Goal: Task Accomplishment & Management: Use online tool/utility

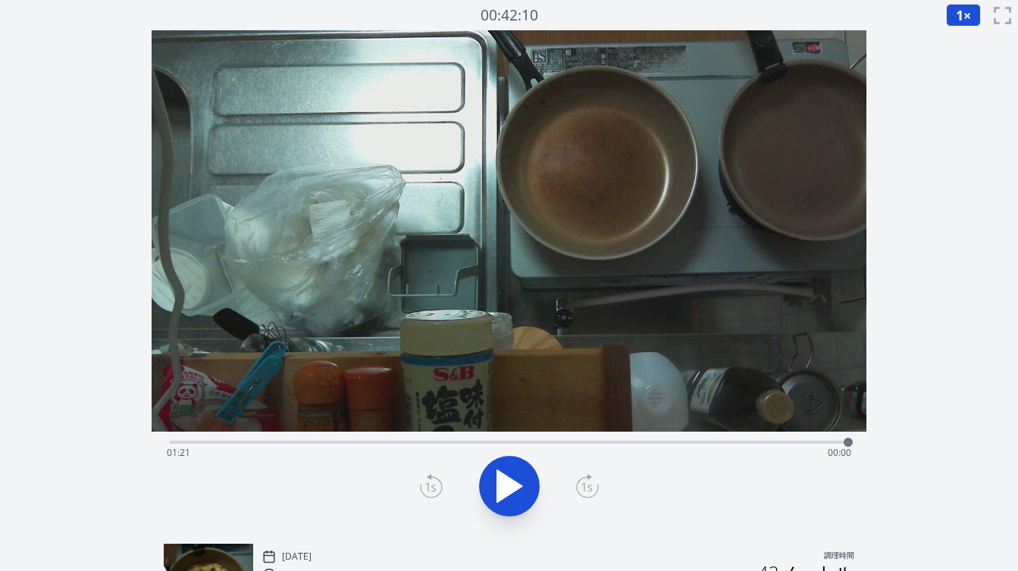
click at [462, 441] on div "経過時間: 01:21 残り時間: 00:00" at bounding box center [509, 453] width 684 height 24
click at [490, 440] on div "経過時間: 00:35 残り時間: 00:47" at bounding box center [509, 441] width 678 height 18
click at [472, 441] on div "経過時間: 00:38 残り時間: 00:44" at bounding box center [509, 453] width 684 height 24
click at [645, 442] on div "経過時間: 01:07 残り時間: 00:15" at bounding box center [509, 453] width 684 height 24
click at [622, 440] on div "経過時間: 00:57 残り時間: 00:24" at bounding box center [509, 441] width 678 height 18
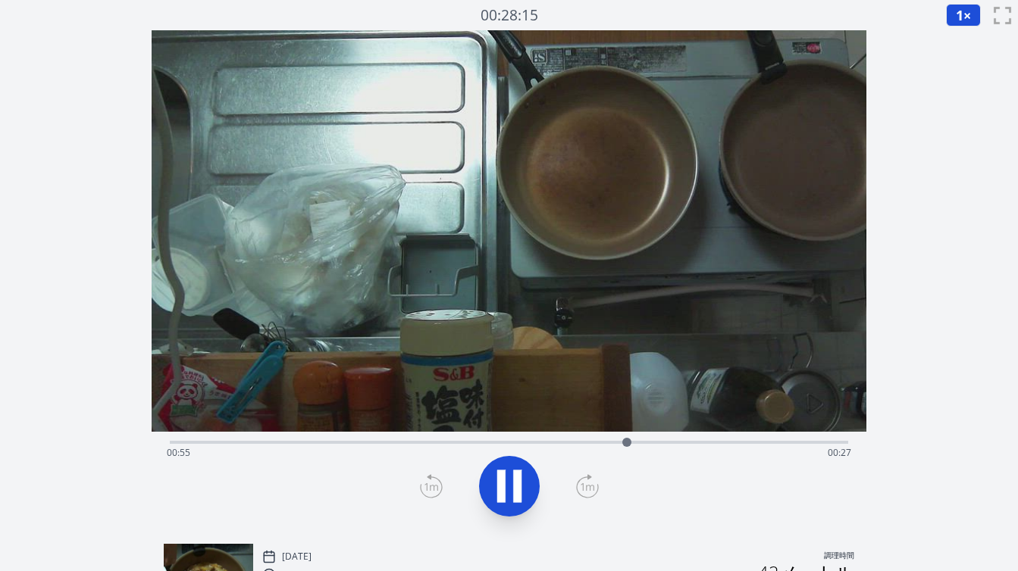
click at [595, 438] on div "経過時間: 00:55 残り時間: 00:27" at bounding box center [509, 441] width 678 height 18
click at [574, 441] on div "経過時間: 00:52 残り時間: 00:30" at bounding box center [509, 453] width 684 height 24
click at [558, 441] on div "経過時間: 00:50 残り時間: 00:31" at bounding box center [509, 453] width 684 height 24
click at [460, 442] on div "経過時間: 01:21 残り時間: 00:01" at bounding box center [509, 453] width 684 height 24
click at [494, 440] on div "経過時間: 00:36 残り時間: 00:45" at bounding box center [509, 441] width 678 height 18
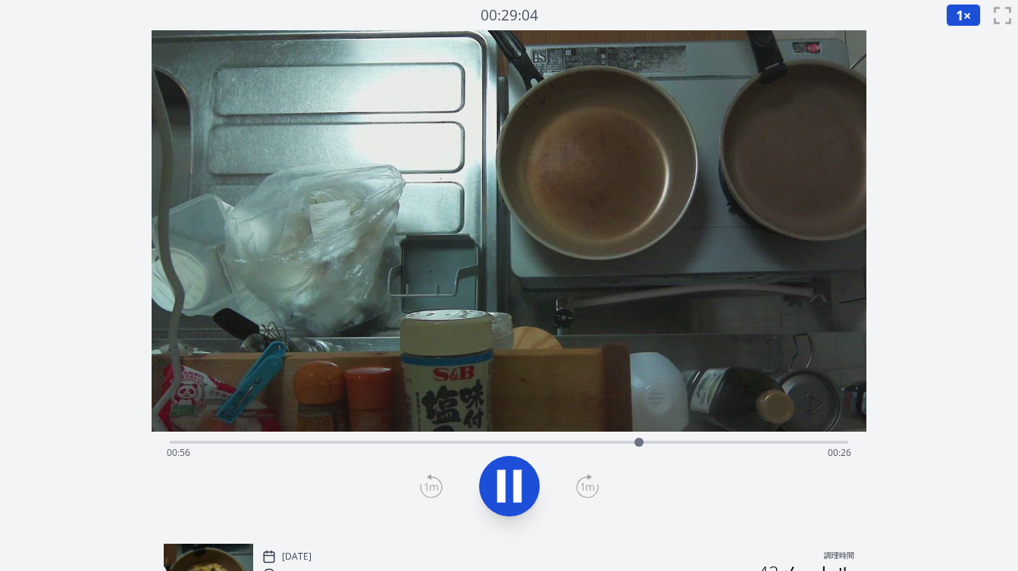
click at [526, 443] on div "経過時間: 00:56 残り時間: 00:26" at bounding box center [509, 453] width 684 height 24
click at [461, 442] on div "経過時間: 00:53 残り時間: 00:29" at bounding box center [509, 453] width 684 height 24
click at [448, 440] on div "経過時間: 00:35 残り時間: 00:47" at bounding box center [509, 441] width 678 height 18
click at [476, 444] on div "経過時間: 00:34 残り時間: 00:48" at bounding box center [509, 453] width 684 height 24
click at [516, 496] on icon at bounding box center [517, 487] width 8 height 33
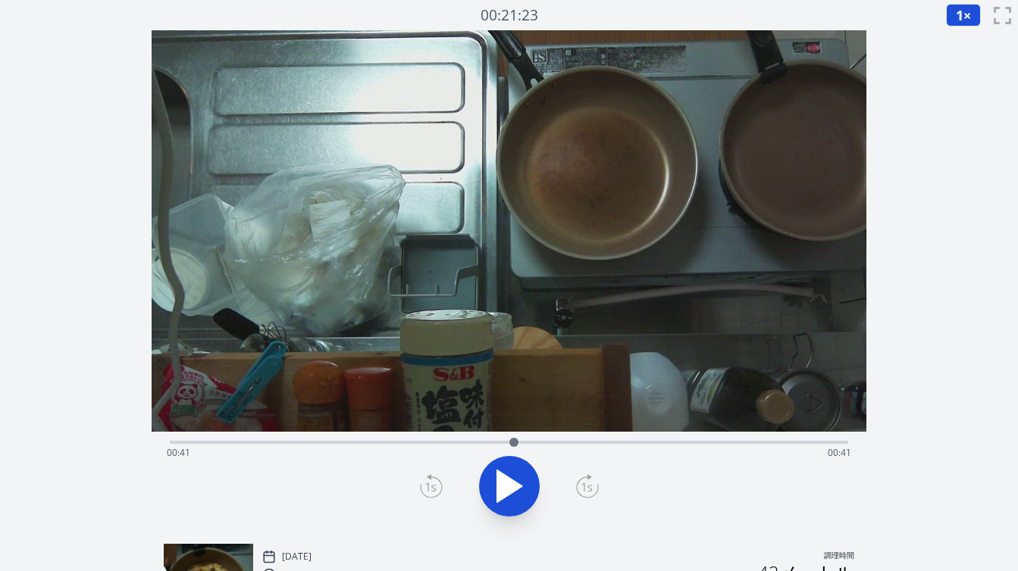
click at [422, 485] on icon at bounding box center [431, 486] width 23 height 24
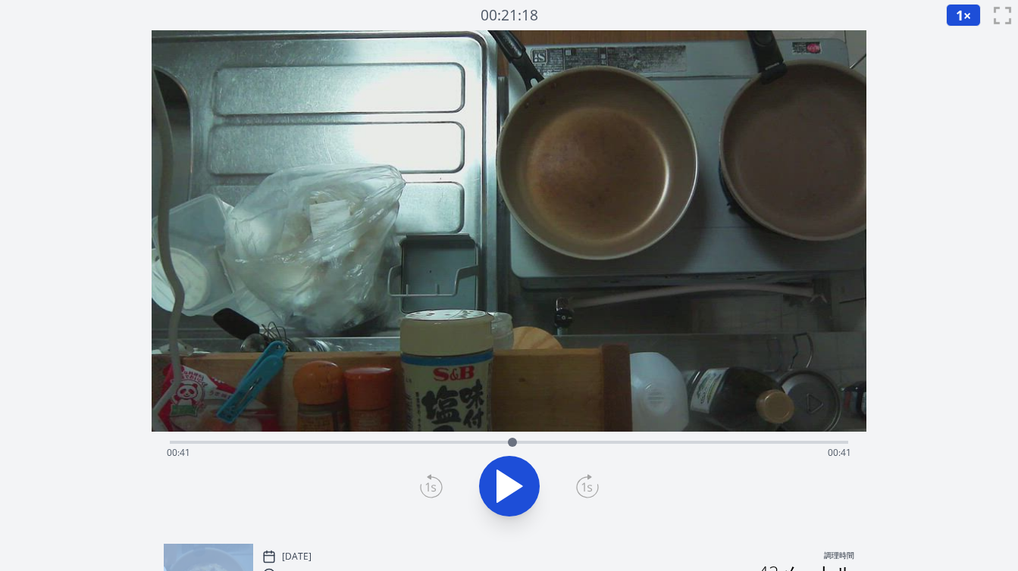
click at [422, 485] on icon at bounding box center [431, 486] width 23 height 24
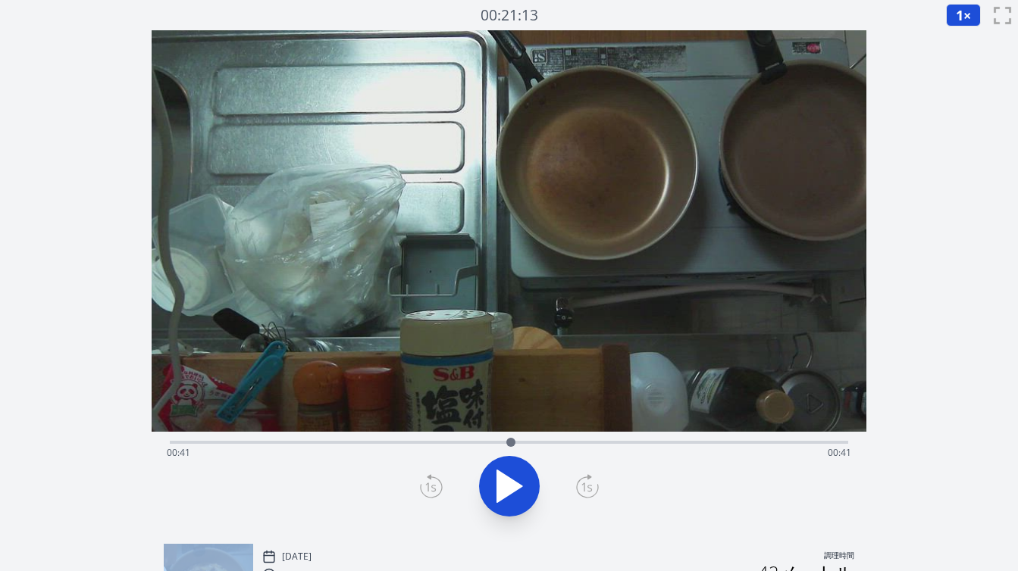
click at [422, 485] on icon at bounding box center [431, 486] width 23 height 24
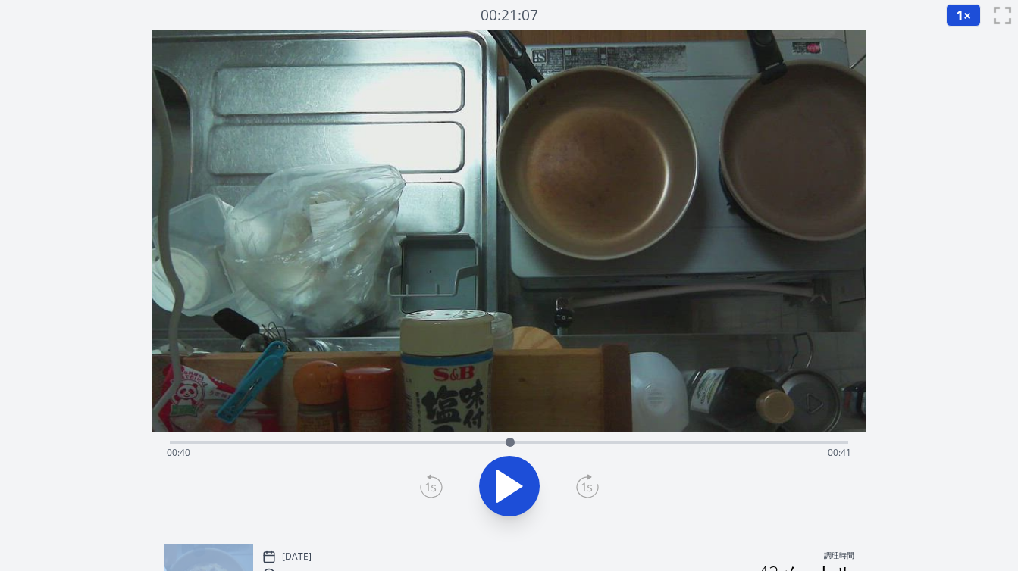
click at [422, 485] on icon at bounding box center [431, 486] width 23 height 24
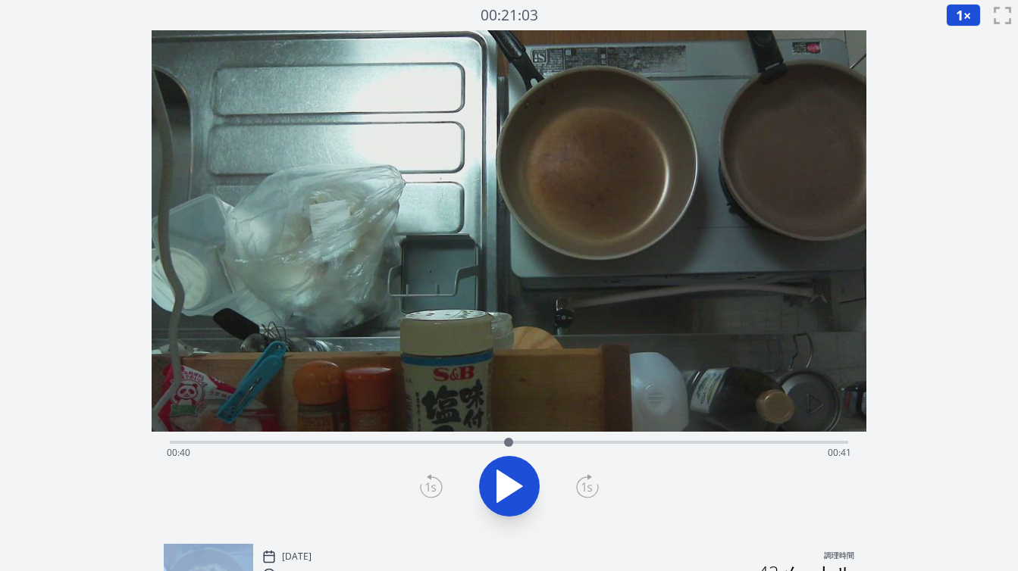
click at [422, 485] on icon at bounding box center [431, 486] width 23 height 24
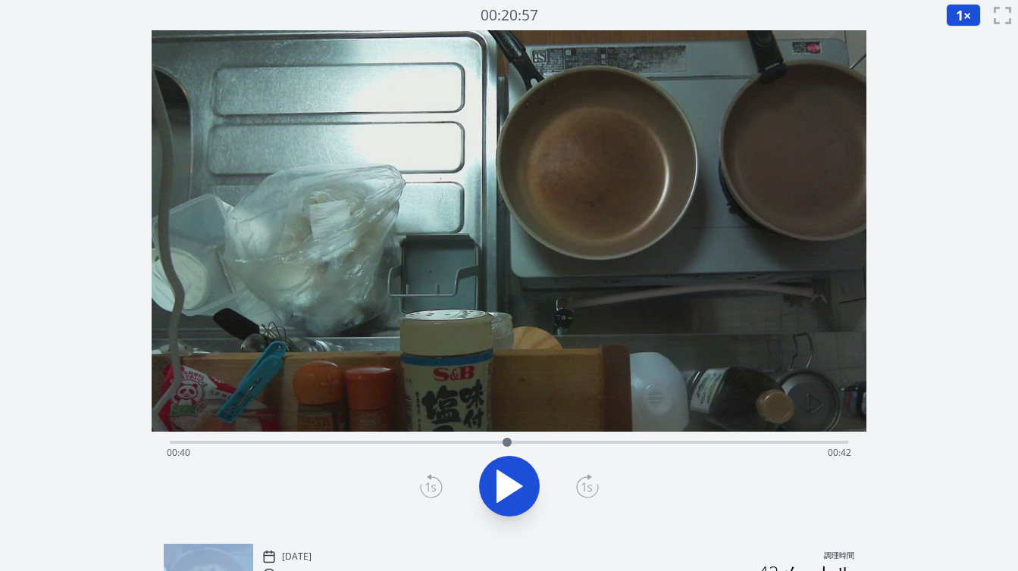
click at [422, 485] on icon at bounding box center [431, 486] width 23 height 24
click at [590, 496] on icon at bounding box center [587, 487] width 21 height 20
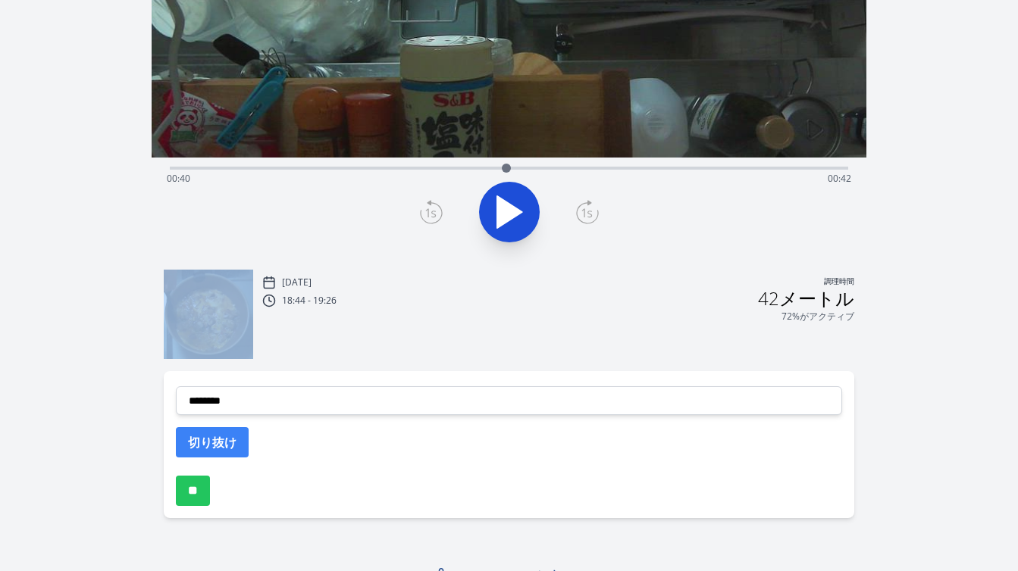
scroll to position [294, 0]
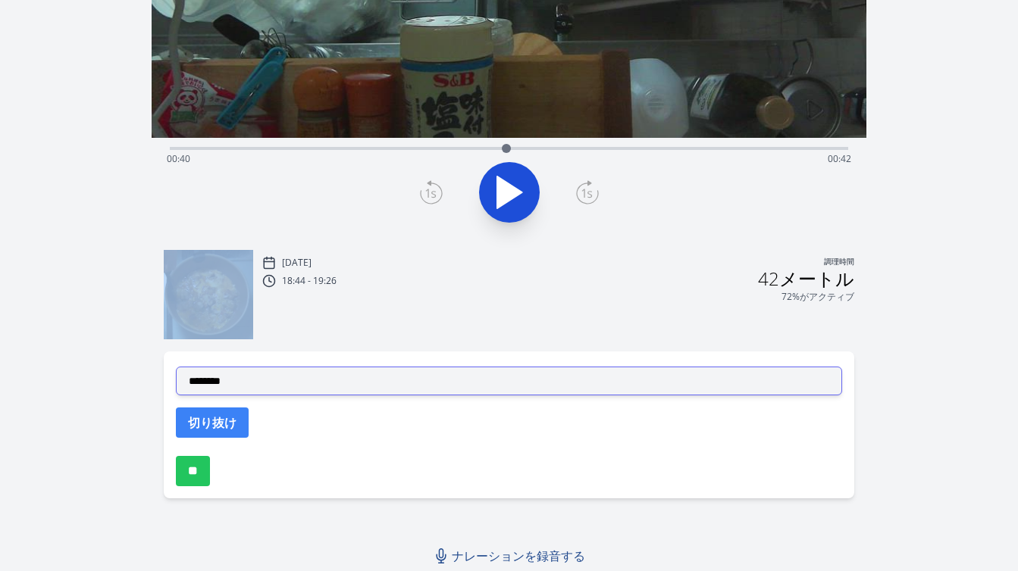
click at [360, 385] on select "**********" at bounding box center [509, 381] width 666 height 29
select select "**********"
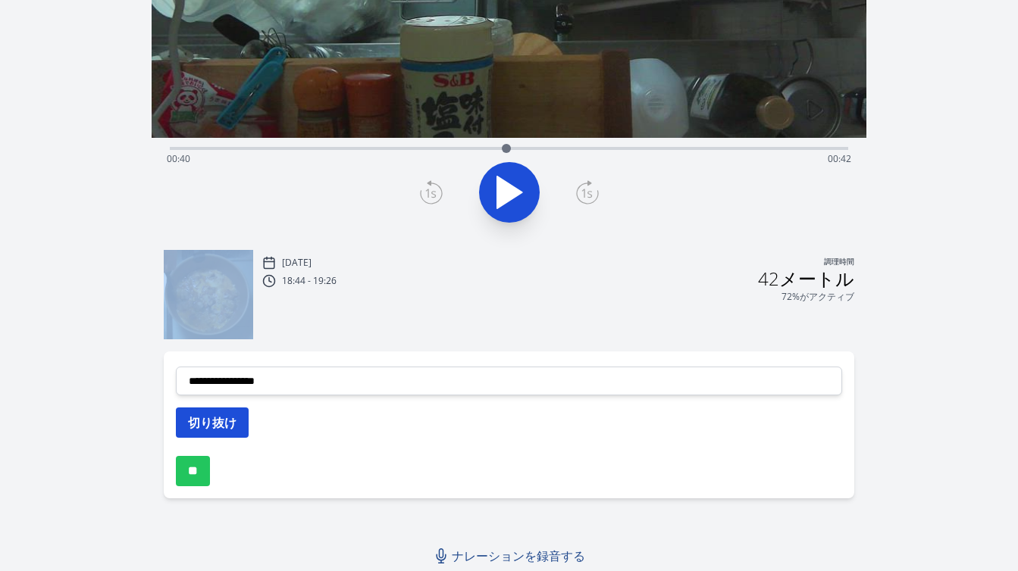
click at [227, 429] on font "切り抜け" at bounding box center [212, 423] width 49 height 17
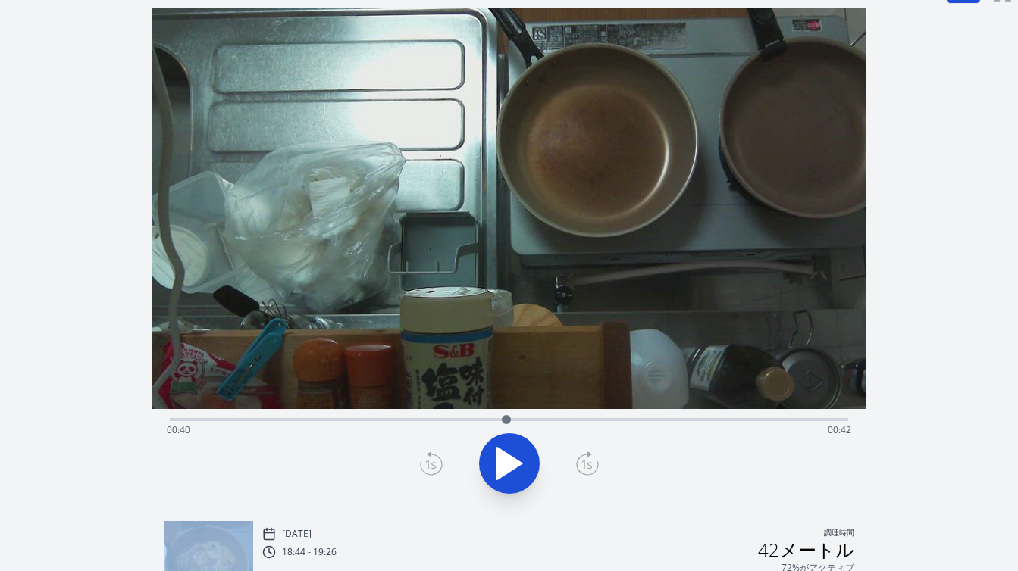
scroll to position [0, 0]
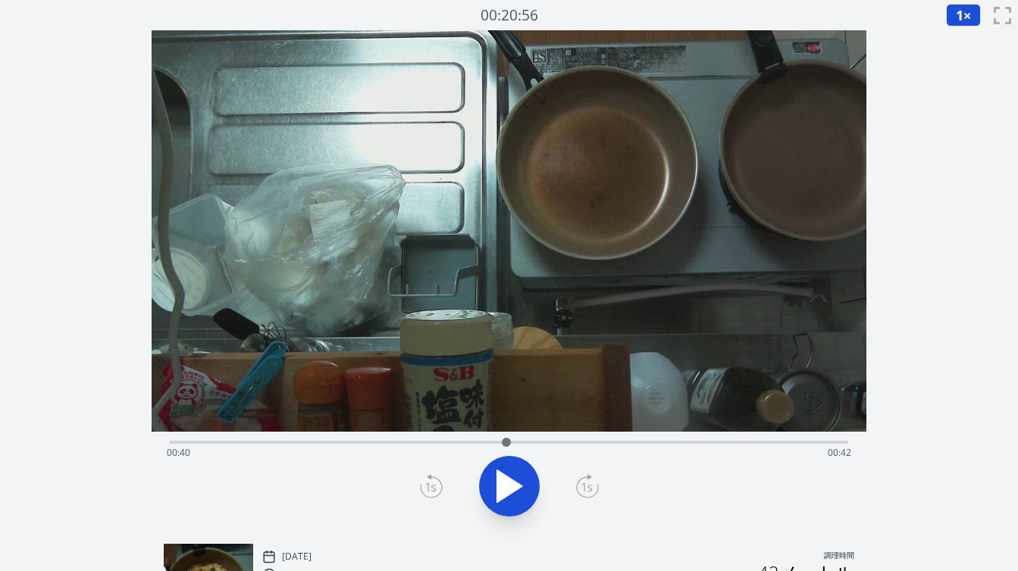
click at [564, 442] on div "経過時間: 00:40 残り時間: 00:42" at bounding box center [509, 453] width 684 height 24
click at [513, 477] on icon at bounding box center [509, 486] width 42 height 42
click at [644, 441] on div "経過時間: 00:48 残り時間: 00:33" at bounding box center [509, 453] width 684 height 24
click at [570, 442] on div "経過時間: 00:58 残り時間: 00:24" at bounding box center [509, 453] width 684 height 24
click at [544, 442] on div "経過時間: 00:48 残り時間: 00:34" at bounding box center [509, 453] width 684 height 24
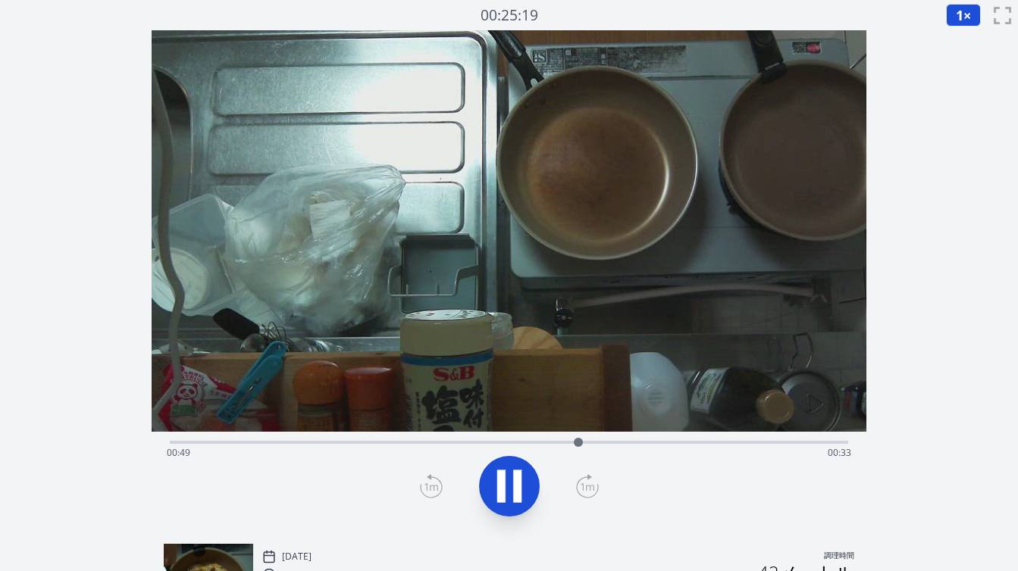
click at [501, 511] on button at bounding box center [509, 486] width 61 height 61
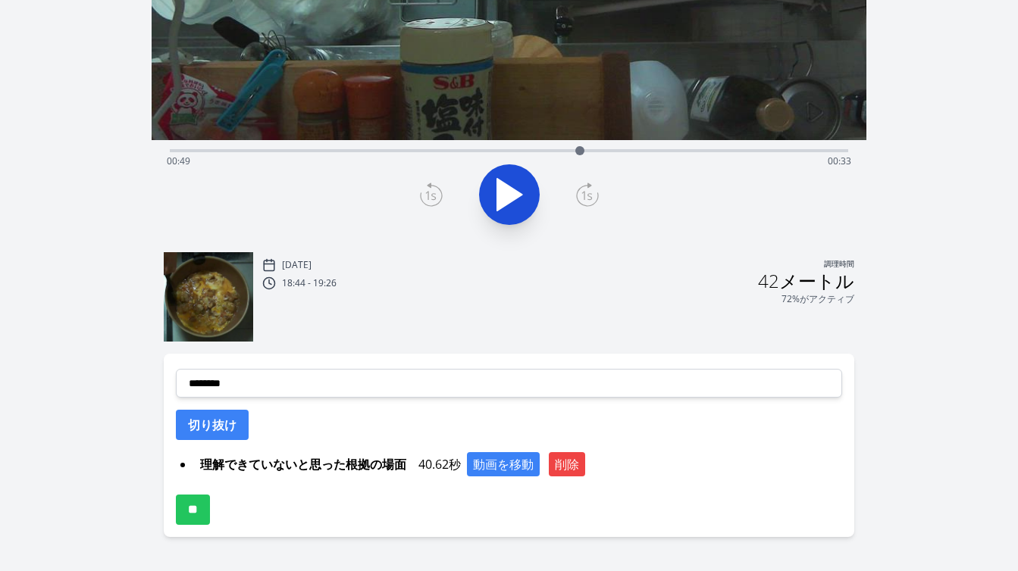
scroll to position [299, 0]
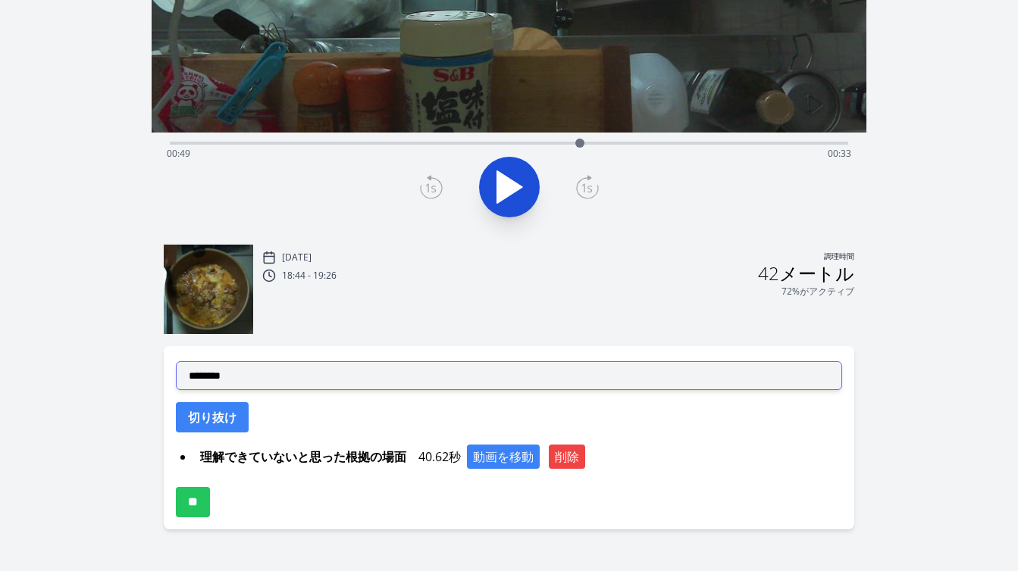
click at [420, 380] on select "**********" at bounding box center [509, 375] width 666 height 29
select select "**********"
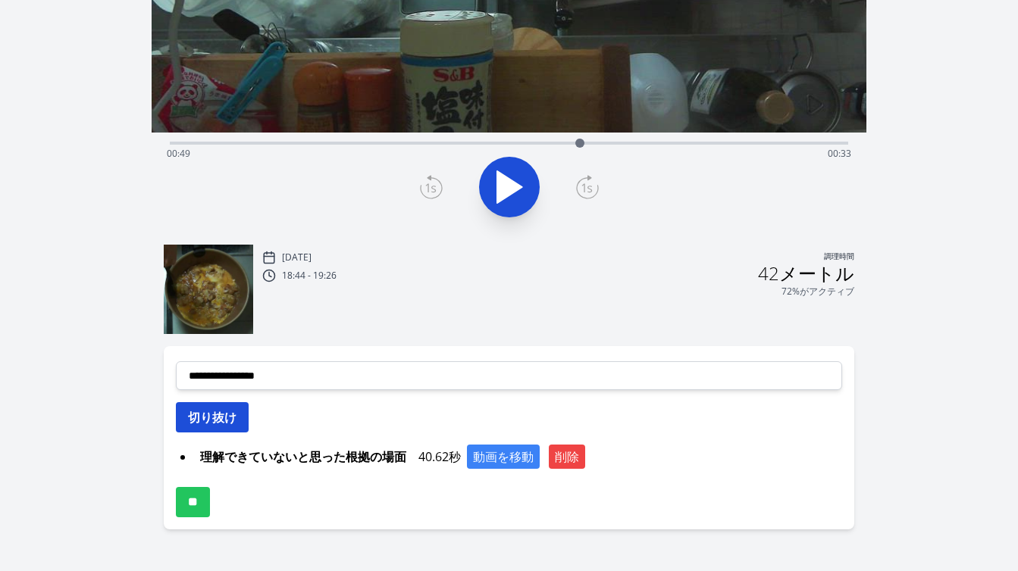
click at [225, 418] on font "切り抜け" at bounding box center [212, 417] width 49 height 17
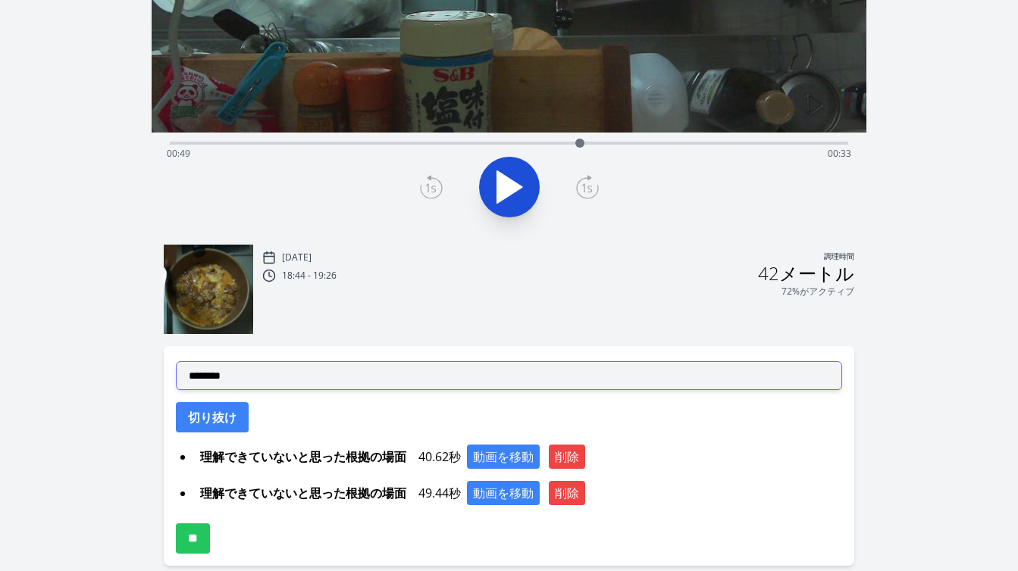
click at [305, 367] on select "**********" at bounding box center [509, 375] width 666 height 29
select select "**********"
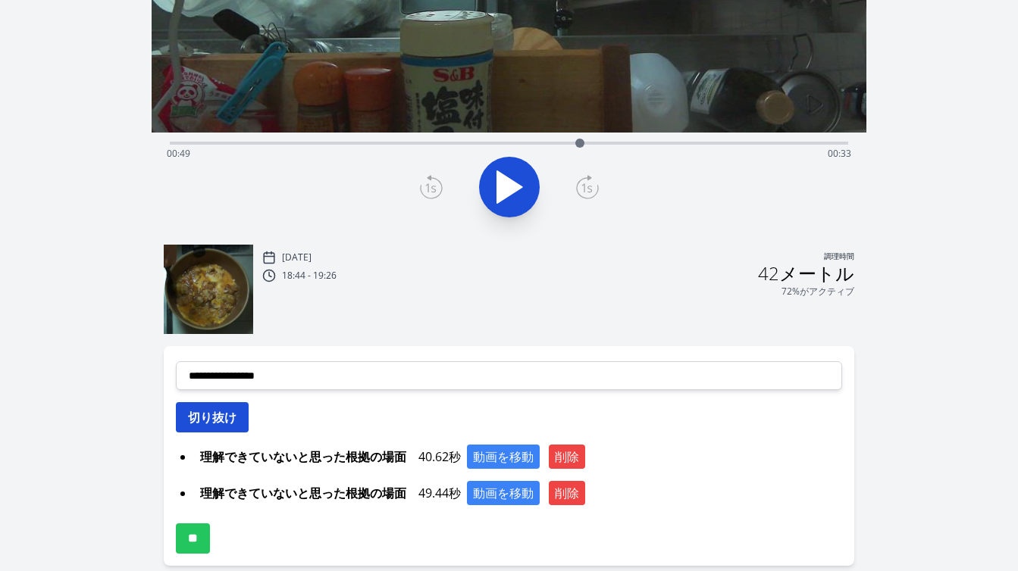
click at [223, 421] on font "切り抜け" at bounding box center [212, 417] width 49 height 17
select select
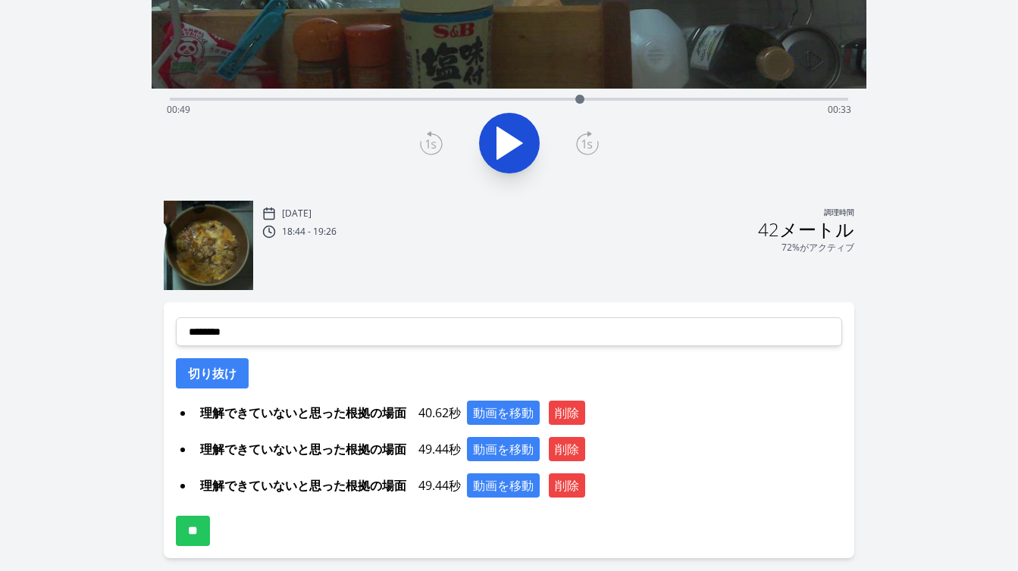
scroll to position [353, 0]
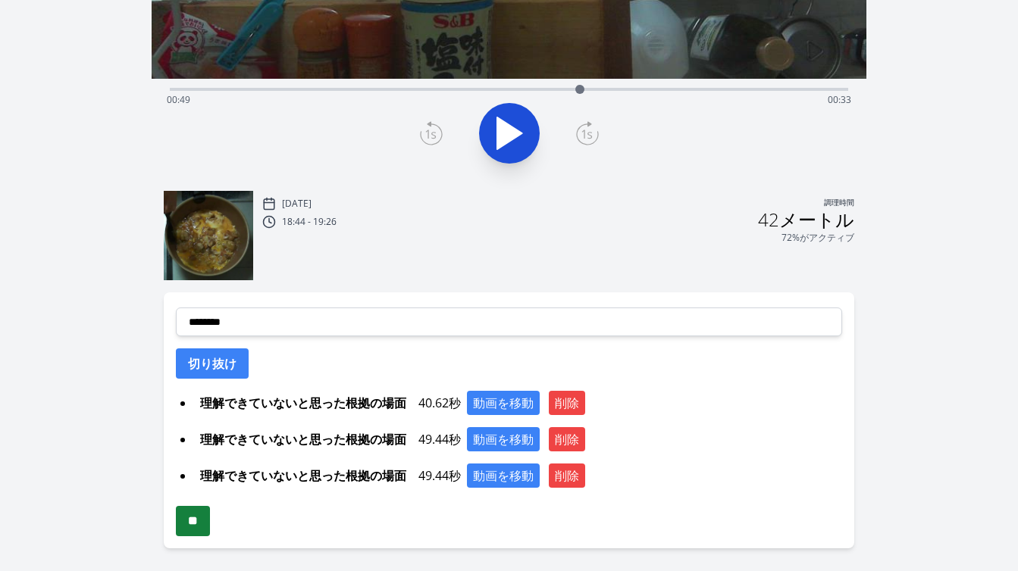
click at [200, 520] on input "**" at bounding box center [193, 521] width 34 height 30
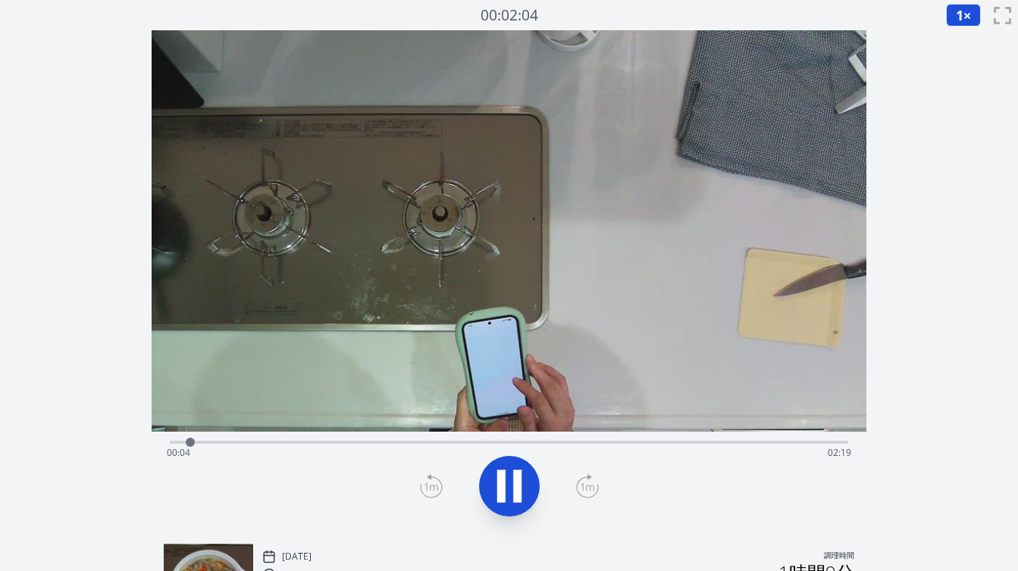
click at [236, 442] on div "経過時間: 00:04 残り時間: 02:19" at bounding box center [509, 453] width 684 height 24
click at [272, 443] on div "経過時間: 00:14 残り時間: 02:09" at bounding box center [509, 453] width 684 height 24
click at [314, 443] on div "経過時間: 00:23 残り時間: 02:00" at bounding box center [509, 453] width 684 height 24
click at [331, 444] on div "経過時間: 00:31 残り時間: 01:52" at bounding box center [509, 453] width 684 height 24
click at [358, 443] on div "経過時間: 00:34 残り時間: 01:49" at bounding box center [509, 453] width 684 height 24
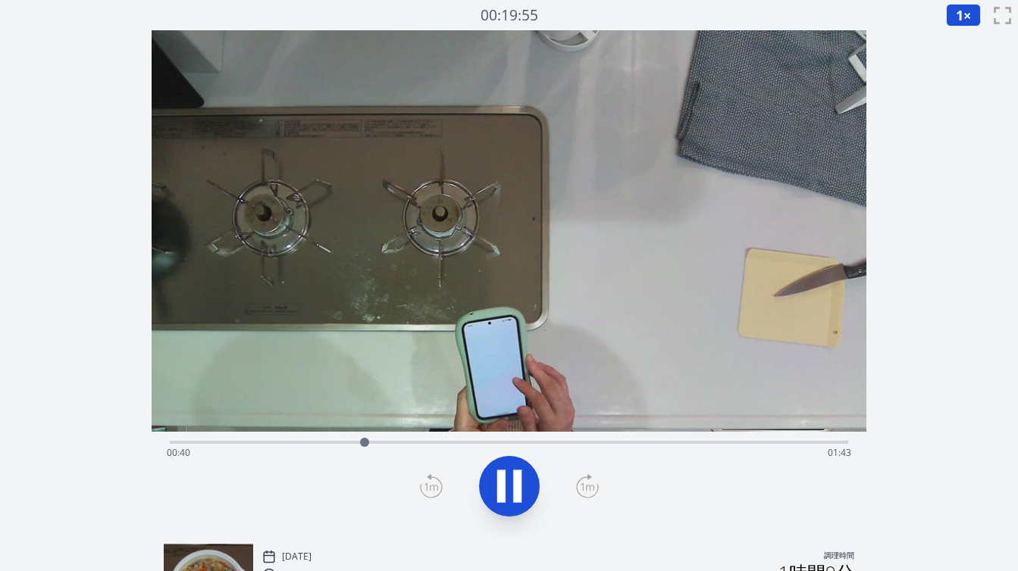
click at [393, 440] on div "経過時間: 00:40 残り時間: 01:43" at bounding box center [509, 441] width 678 height 18
click at [418, 440] on div "経過時間: 00:47 残り時間: 01:36" at bounding box center [509, 441] width 678 height 18
click at [439, 441] on div "経過時間: 00:52 残り時間: 01:31" at bounding box center [509, 453] width 684 height 24
click at [469, 440] on div "経過時間: 00:57 残り時間: 01:26" at bounding box center [509, 441] width 678 height 18
click at [425, 442] on div "経過時間: 02:14 残り時間: 00:08" at bounding box center [509, 453] width 684 height 24
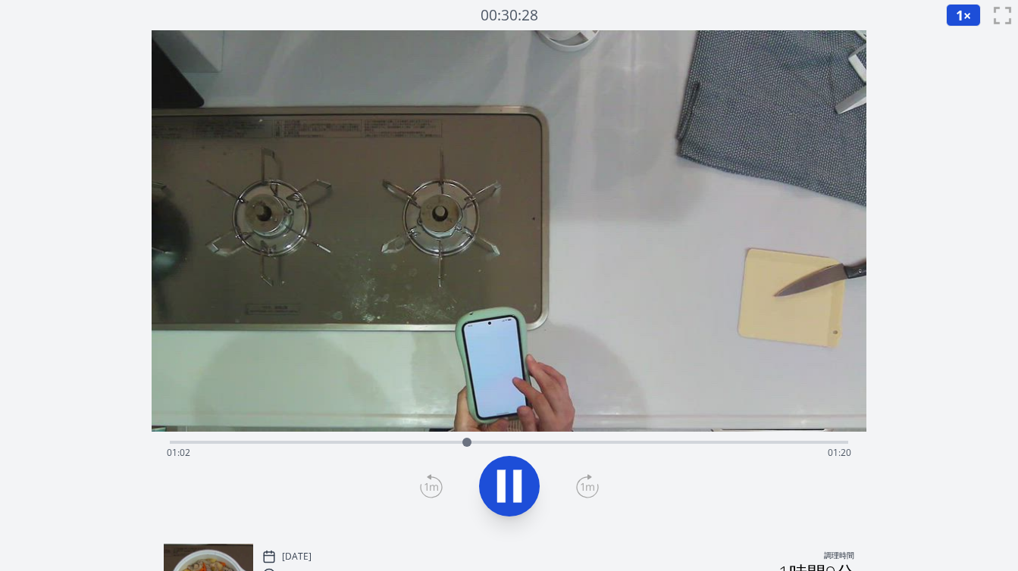
click at [487, 443] on div "経過時間: 01:02 残り時間: 01:20" at bounding box center [509, 453] width 684 height 24
click at [412, 443] on div "経過時間: 02:11 残り時間: 00:12" at bounding box center [509, 453] width 684 height 24
click at [444, 445] on div "経過時間: 00:51 残り時間: 01:31" at bounding box center [509, 453] width 684 height 24
click at [462, 443] on div "経過時間: 00:58 残り時間: 01:24" at bounding box center [509, 453] width 684 height 24
click at [483, 441] on div "経過時間: 01:02 残り時間: 01:20" at bounding box center [509, 453] width 684 height 24
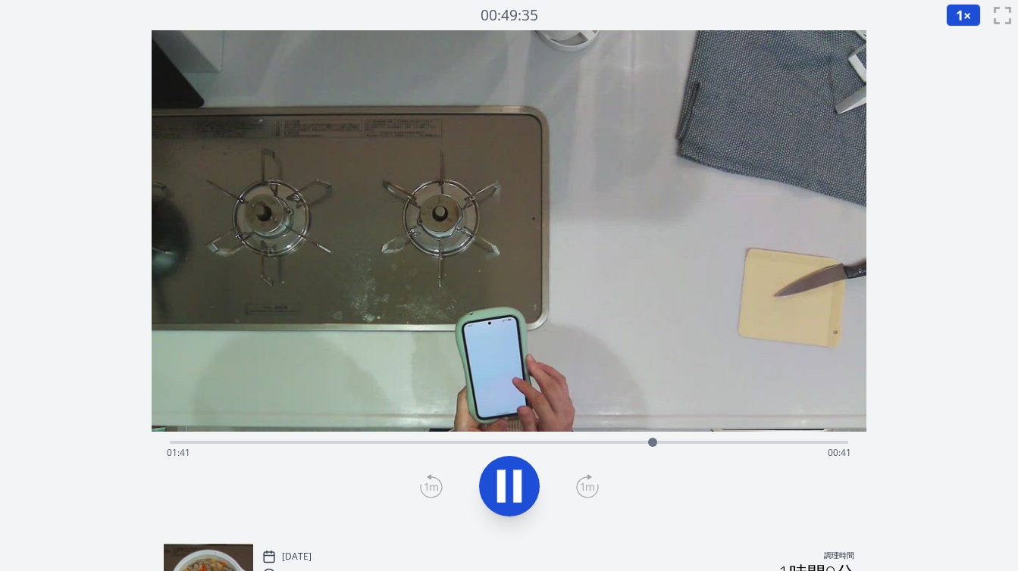
click at [364, 442] on div "経過時間: 01:41 残り時間: 00:41" at bounding box center [509, 453] width 684 height 24
click at [384, 443] on div "経過時間: 00:41 残り時間: 01:41" at bounding box center [509, 453] width 684 height 24
click at [399, 443] on div "経過時間: 00:45 残り時間: 01:37" at bounding box center [509, 453] width 684 height 24
click at [420, 441] on div "経過時間: 00:48 残り時間: 01:34" at bounding box center [509, 453] width 684 height 24
click at [433, 441] on div at bounding box center [432, 442] width 23 height 23
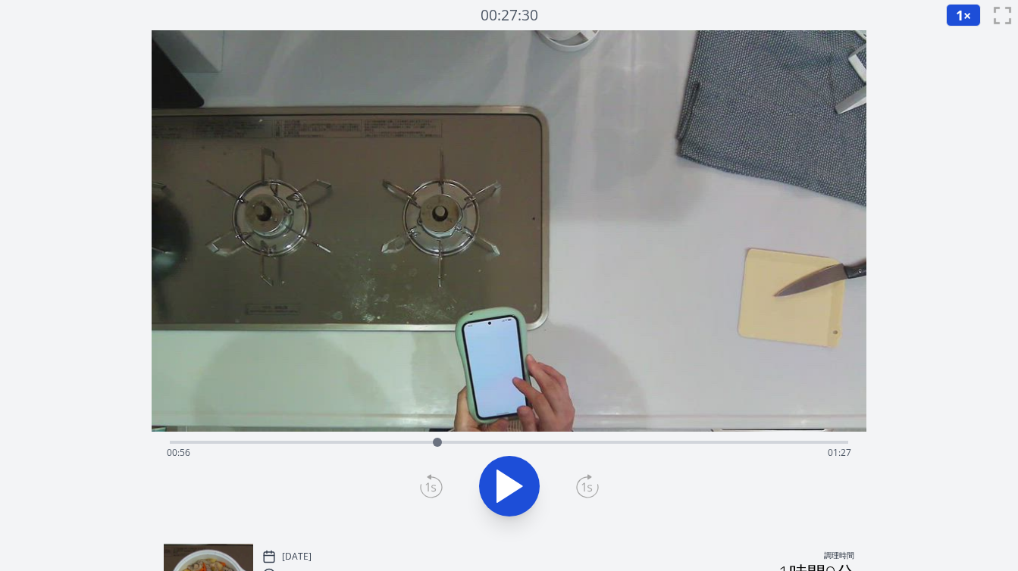
click at [447, 442] on div at bounding box center [437, 442] width 23 height 23
click at [470, 442] on div "経過時間: 01:00 残り時間: 01:22" at bounding box center [509, 453] width 684 height 24
click at [488, 442] on div "経過時間: 01:03 残り時間: 01:19" at bounding box center [509, 453] width 684 height 24
click at [487, 445] on div "経過時間: 01:28 残り時間: 00:54" at bounding box center [509, 453] width 684 height 24
click at [469, 441] on div "経過時間: 01:07 残り時間: 01:15" at bounding box center [509, 453] width 684 height 24
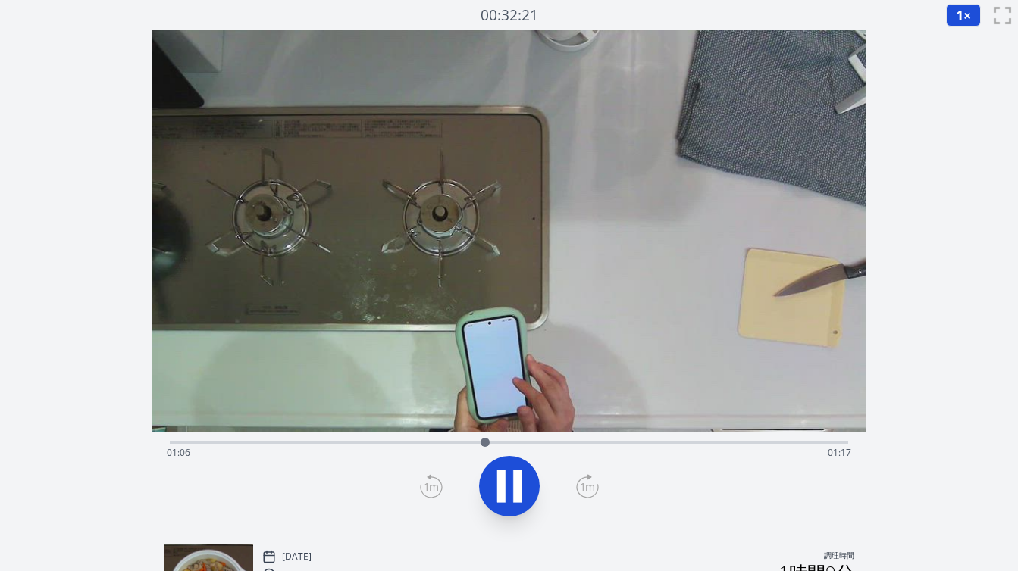
click at [458, 440] on div "経過時間: 01:06 残り時間: 01:17" at bounding box center [509, 441] width 678 height 18
click at [329, 446] on div "経過時間: 02:22 残り時間: 00:00" at bounding box center [509, 453] width 684 height 24
click at [363, 444] on div "経過時間: 00:33 残り時間: 01:49" at bounding box center [509, 453] width 684 height 24
click at [391, 443] on div "経過時間: 00:40 残り時間: 01:42" at bounding box center [509, 453] width 684 height 24
click at [406, 443] on div "経過時間: 00:46 残り時間: 01:36" at bounding box center [509, 453] width 684 height 24
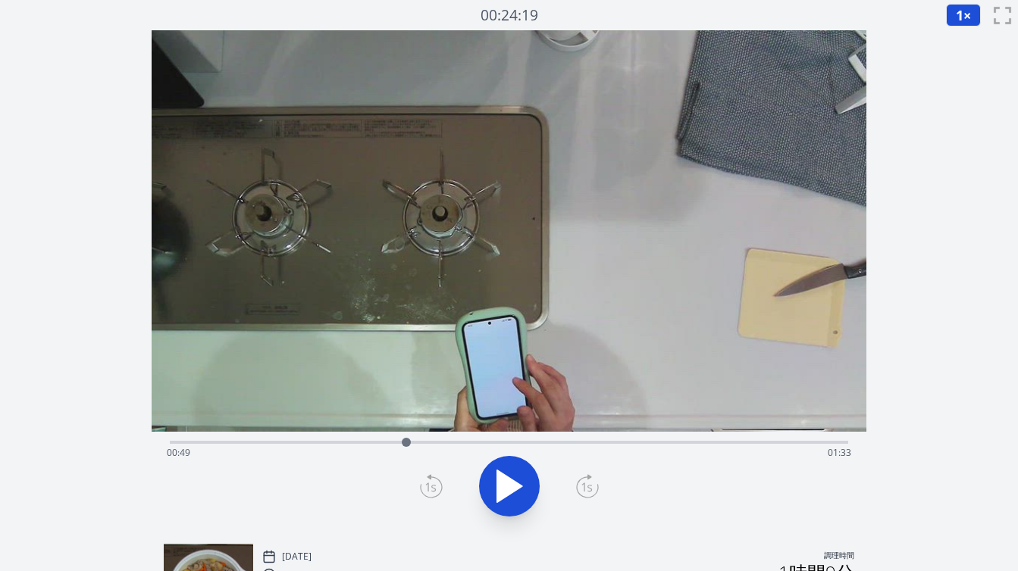
click at [426, 443] on div "経過時間: 00:49 残り時間: 01:33" at bounding box center [509, 453] width 684 height 24
click at [446, 443] on div "経過時間: 00:53 残り時間: 01:29" at bounding box center [509, 453] width 684 height 24
click at [458, 442] on div "経過時間: 00:57 残り時間: 01:25" at bounding box center [509, 453] width 684 height 24
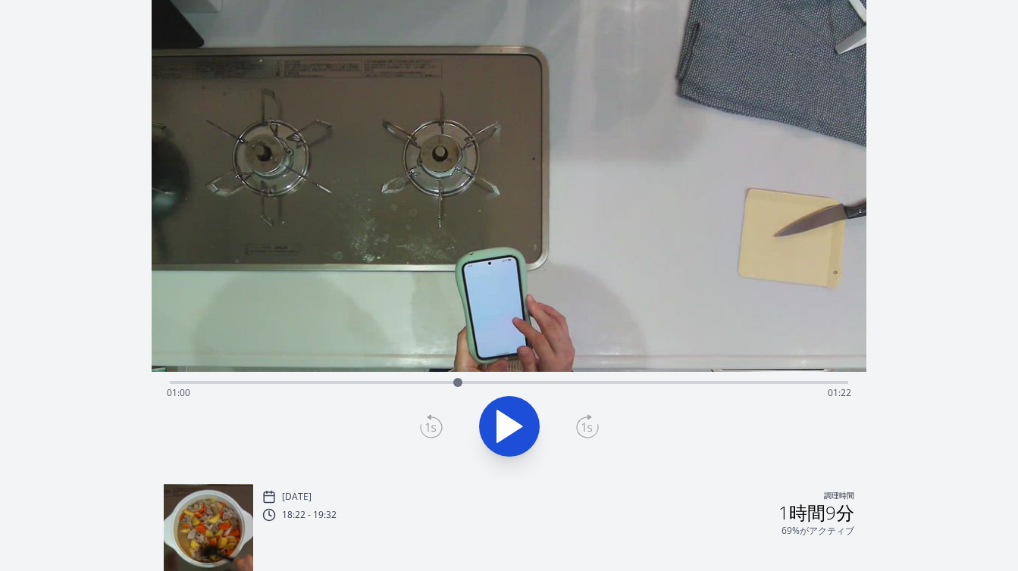
scroll to position [92, 0]
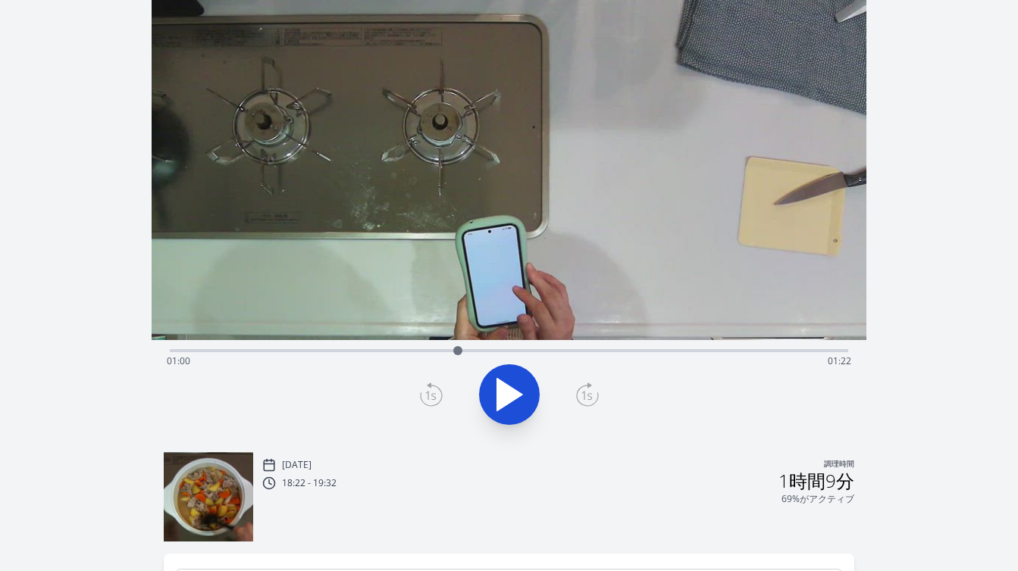
click at [483, 350] on div "経過時間: 01:00 残り時間: 01:22" at bounding box center [509, 361] width 684 height 24
click at [496, 349] on div "経過時間: 01:05 残り時間: 01:17" at bounding box center [509, 361] width 684 height 24
click at [505, 349] on div at bounding box center [496, 351] width 23 height 23
click at [515, 350] on div at bounding box center [505, 351] width 23 height 23
click at [504, 351] on div at bounding box center [515, 351] width 23 height 23
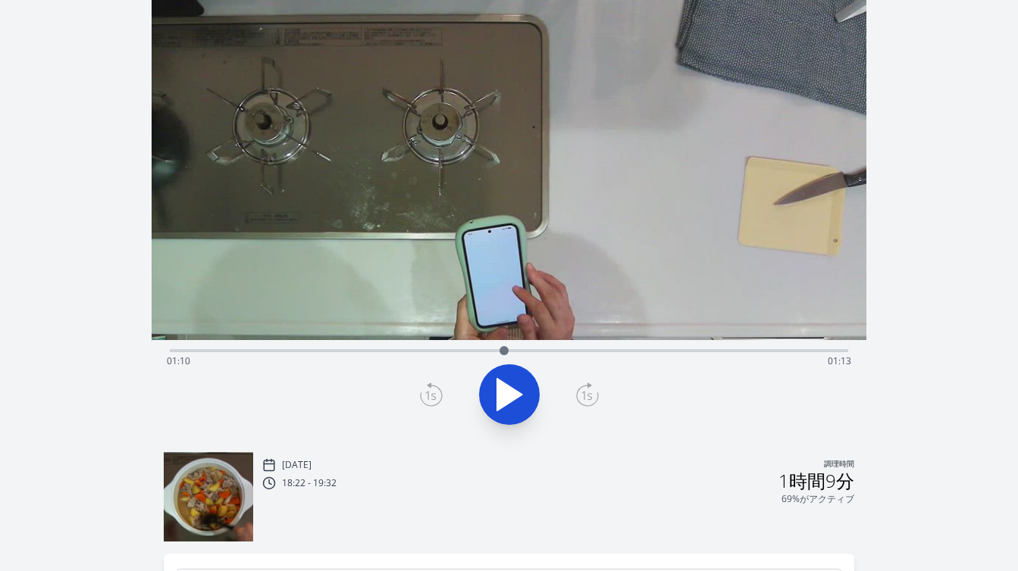
click at [493, 350] on div at bounding box center [504, 351] width 23 height 23
click at [477, 349] on div "経過時間: 01:07 残り時間: 01:15" at bounding box center [509, 361] width 684 height 24
click at [471, 348] on div at bounding box center [477, 351] width 23 height 23
click at [461, 347] on div at bounding box center [470, 351] width 23 height 23
click at [453, 349] on div at bounding box center [460, 351] width 23 height 23
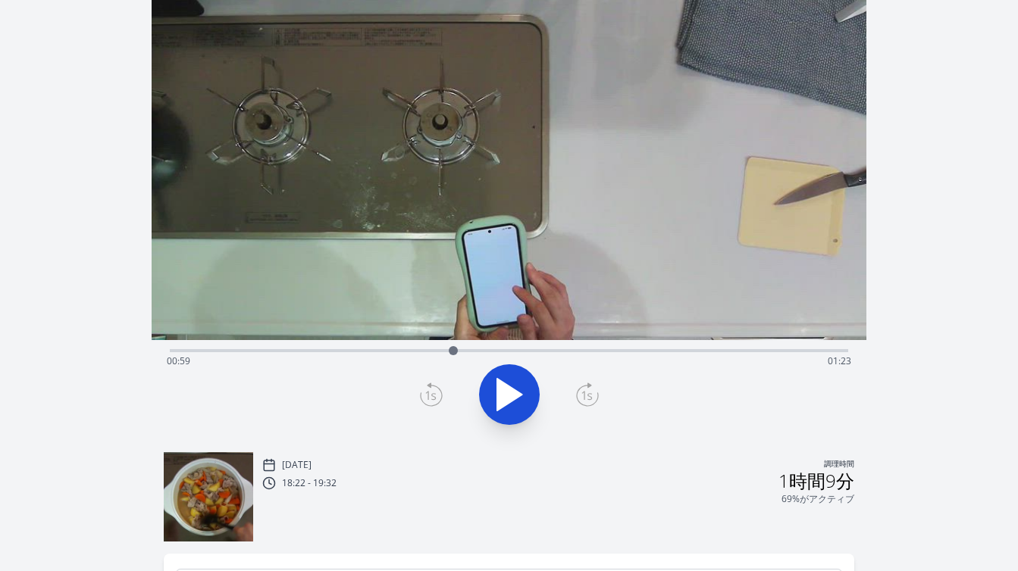
click at [465, 351] on div "経過時間: 00:59 残り時間: 01:23" at bounding box center [509, 361] width 684 height 24
click at [474, 351] on div at bounding box center [465, 351] width 23 height 23
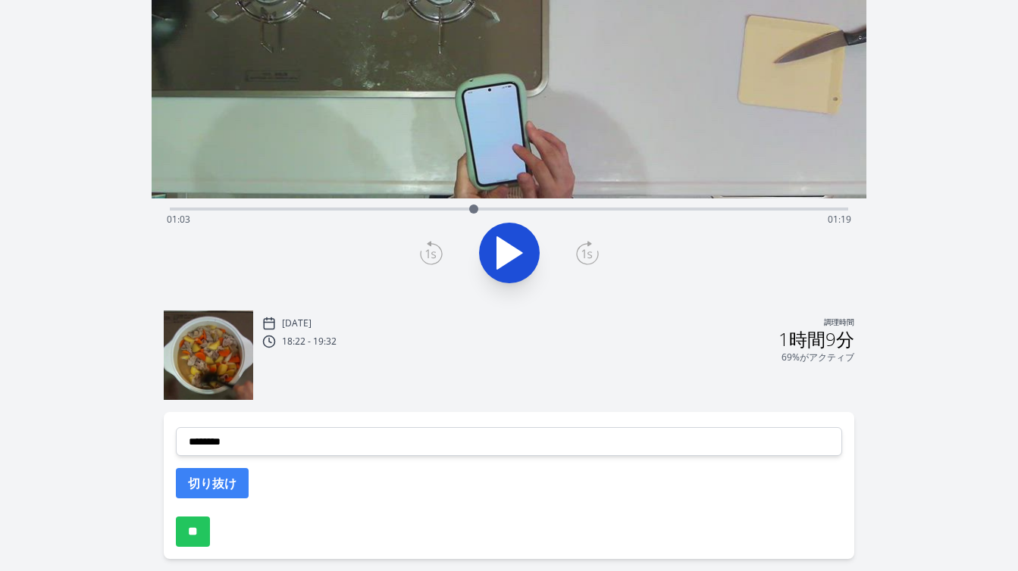
scroll to position [294, 0]
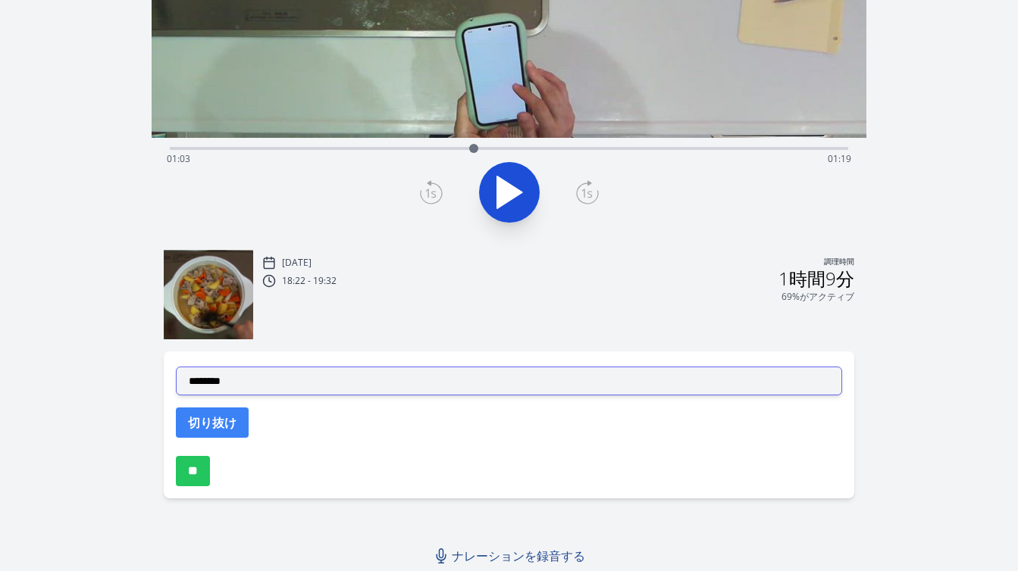
click at [391, 385] on select "**********" at bounding box center [509, 381] width 666 height 29
select select "**********"
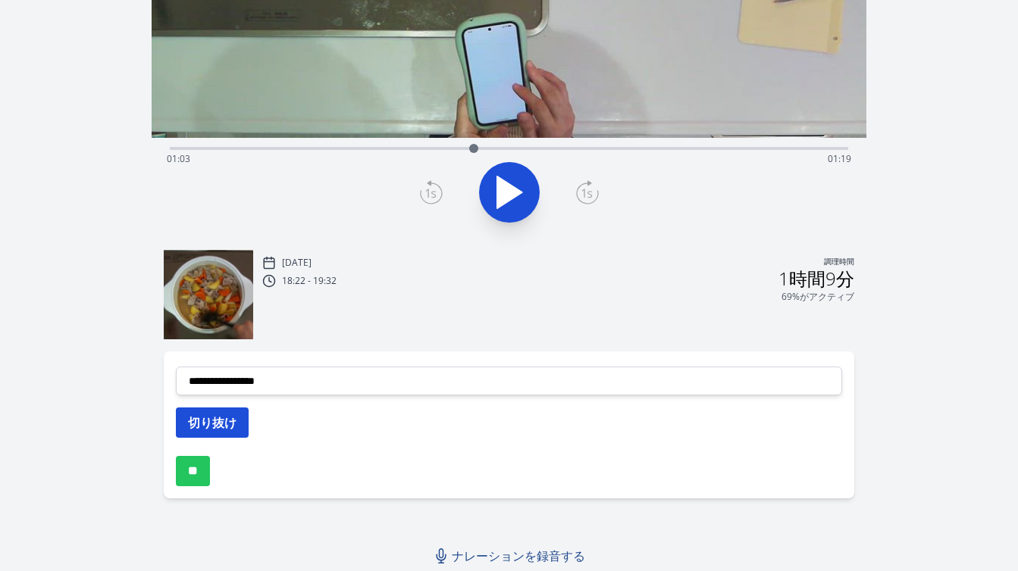
click at [231, 418] on font "切り抜け" at bounding box center [212, 423] width 49 height 17
select select
